Goal: Navigation & Orientation: Find specific page/section

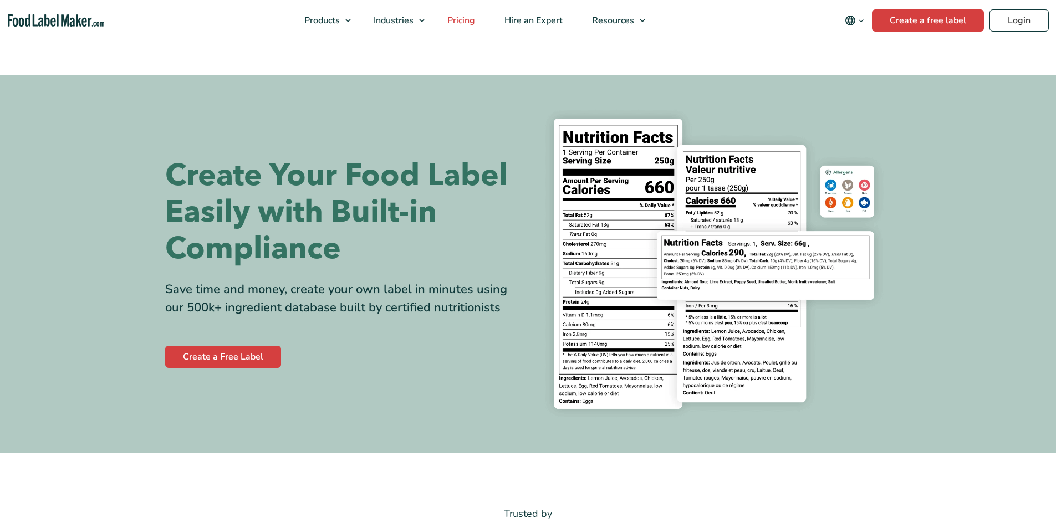
click at [465, 19] on span "Pricing" at bounding box center [460, 20] width 32 height 12
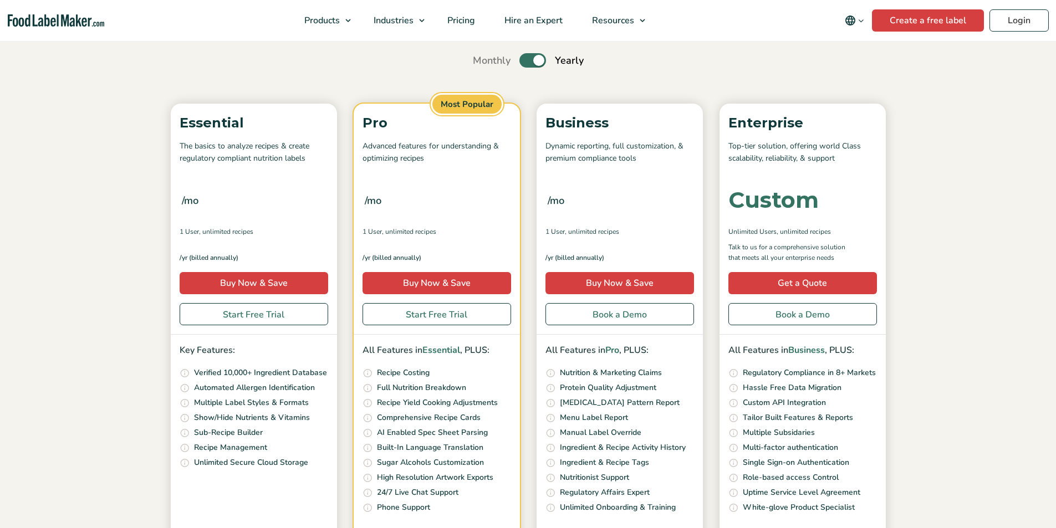
scroll to position [111, 0]
